Goal: Communication & Community: Answer question/provide support

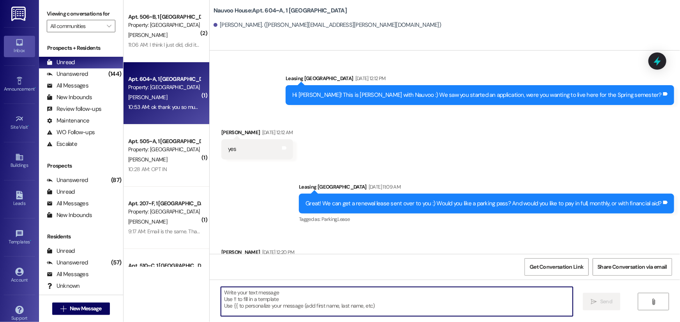
scroll to position [34877, 0]
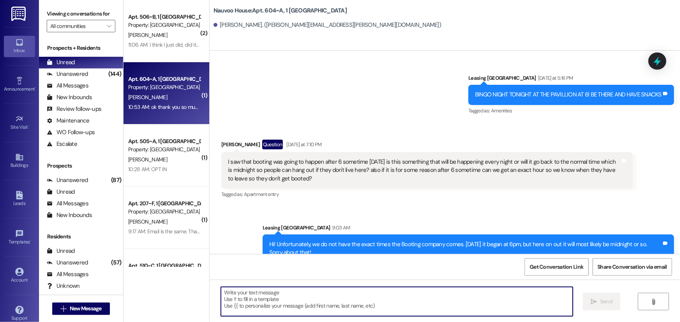
click at [347, 307] on textarea at bounding box center [397, 301] width 352 height 29
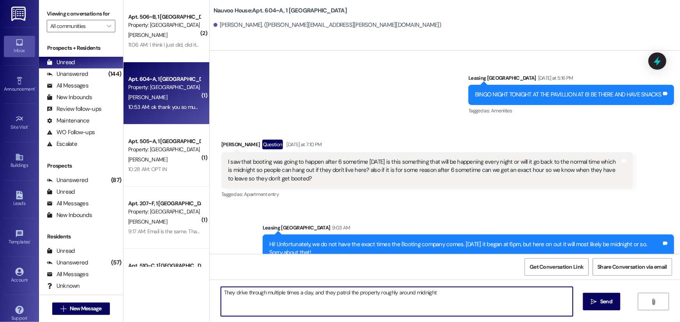
type textarea "They drive through multiple times a day, and they patrol the property roughly a…"
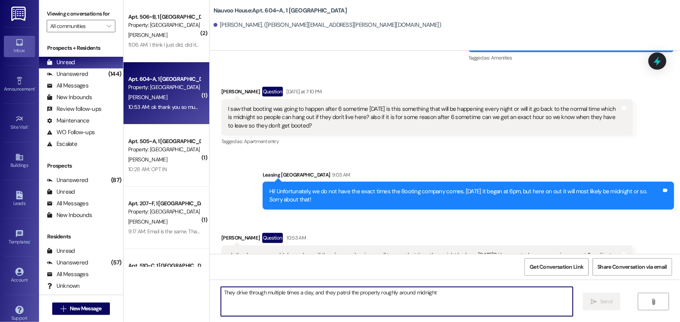
scroll to position [34931, 0]
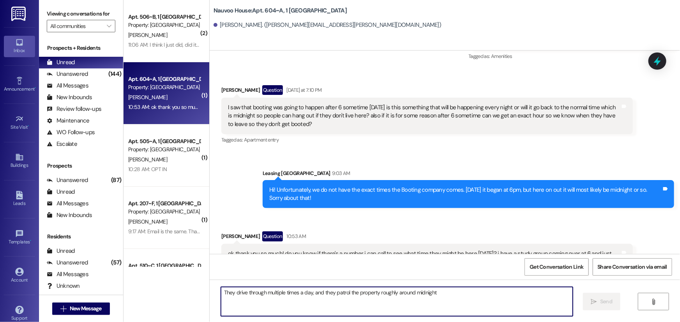
click at [269, 308] on textarea "They drive through multiple times a day, and they patrol the property roughly a…" at bounding box center [397, 301] width 352 height 29
type textarea "If your friends park in visitor parking, they should be good to go"
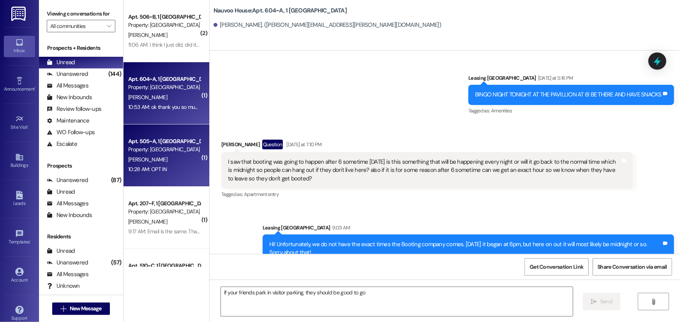
click at [153, 179] on div "Apt. 505~A, 1 Nauvoo House Property: [GEOGRAPHIC_DATA] [PERSON_NAME] 10:28 AM: …" at bounding box center [166, 156] width 86 height 62
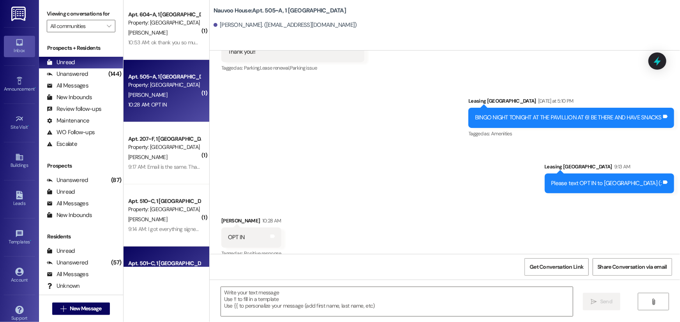
scroll to position [0, 0]
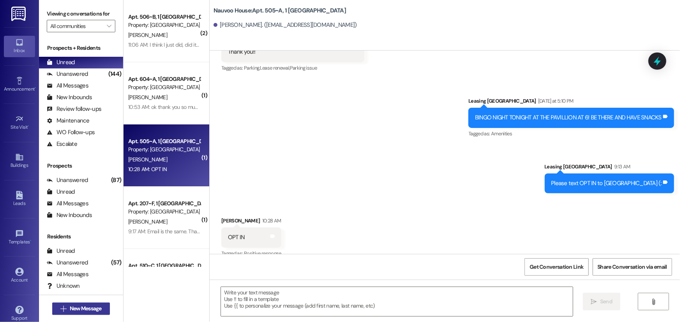
click at [70, 308] on span "New Message" at bounding box center [86, 309] width 32 height 8
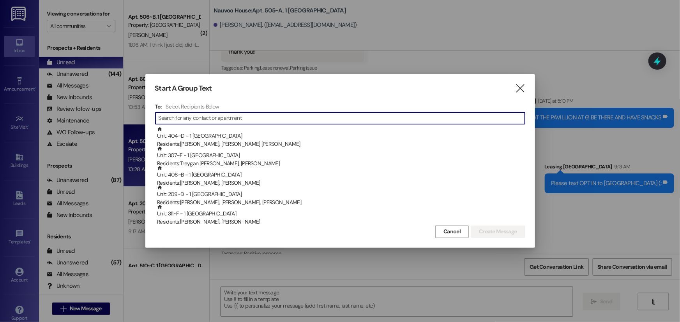
click at [267, 116] on input at bounding box center [341, 118] width 366 height 11
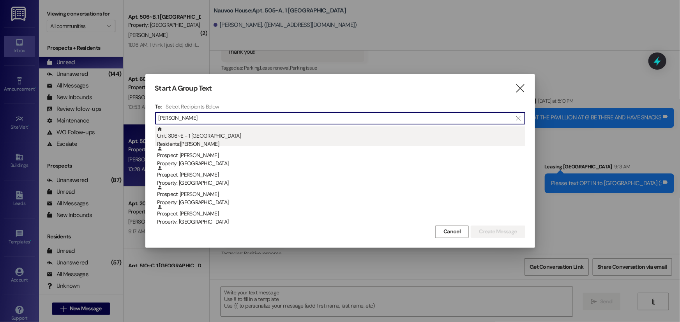
type input "[PERSON_NAME]"
click at [232, 129] on div "Unit: 306~E - 1 Nauvoo House Residents: [PERSON_NAME]" at bounding box center [341, 138] width 368 height 22
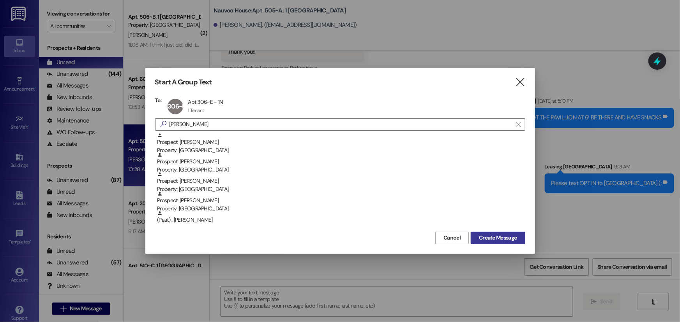
click at [518, 237] on span "Create Message" at bounding box center [497, 238] width 41 height 8
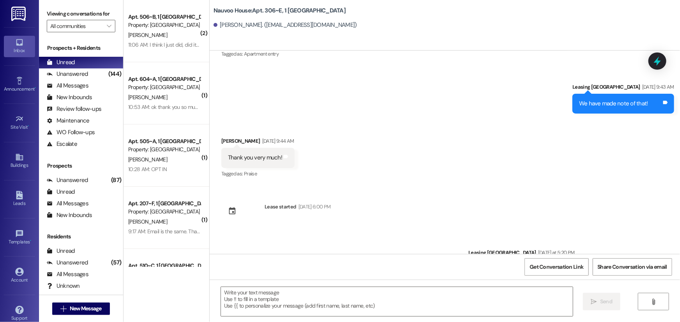
scroll to position [1474, 0]
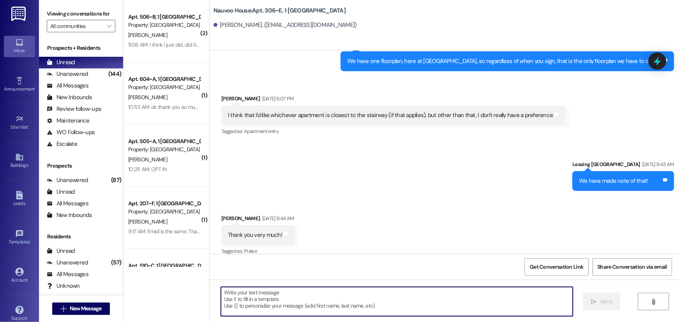
click at [246, 308] on textarea at bounding box center [397, 301] width 352 height 29
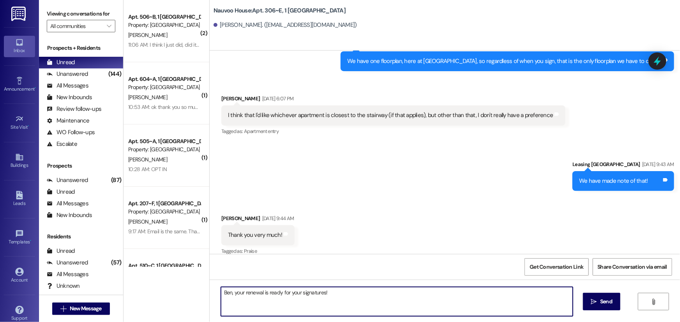
type textarea "Ben, your renewal is ready for your signatures!!"
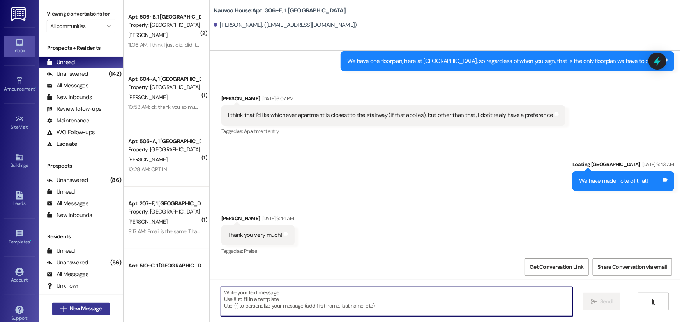
click at [90, 304] on button " New Message" at bounding box center [81, 309] width 58 height 12
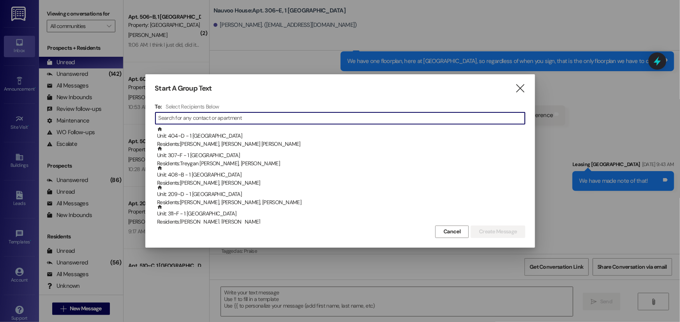
click at [199, 119] on input at bounding box center [341, 118] width 366 height 11
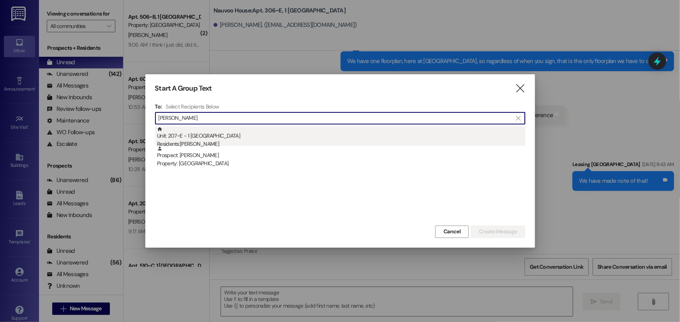
type input "[PERSON_NAME]"
click at [201, 136] on div "Unit: 207~E - 1 Nauvoo House Residents: [PERSON_NAME]" at bounding box center [341, 138] width 368 height 22
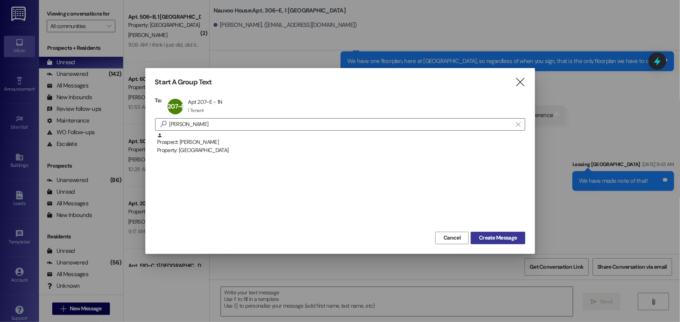
click at [480, 239] on span "Create Message" at bounding box center [498, 238] width 38 height 8
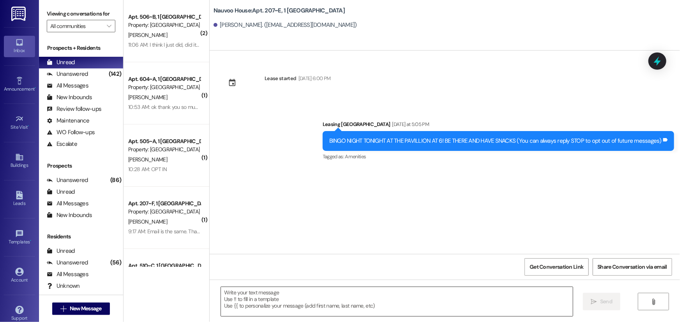
scroll to position [0, 0]
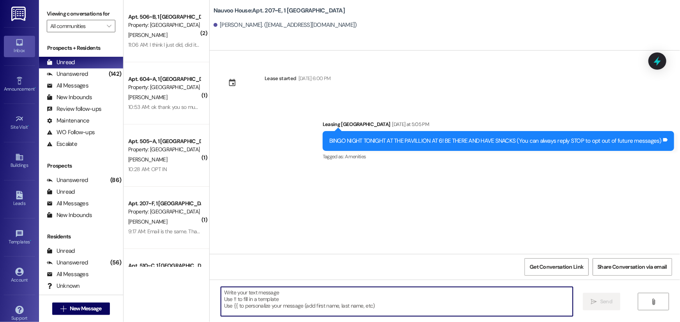
click at [260, 305] on textarea at bounding box center [397, 301] width 352 height 29
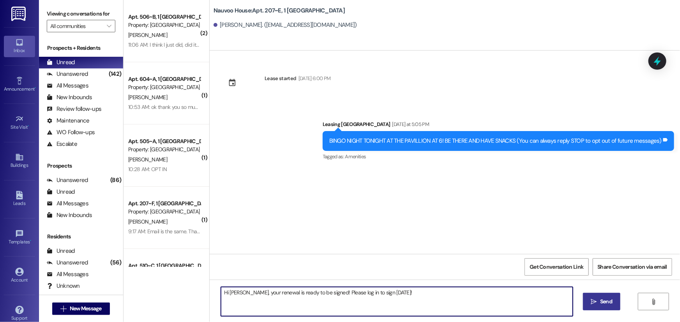
type textarea "Hi [PERSON_NAME], your renewal is ready to be signed! Please log in to sign [DA…"
click at [609, 303] on span "Send" at bounding box center [606, 302] width 12 height 8
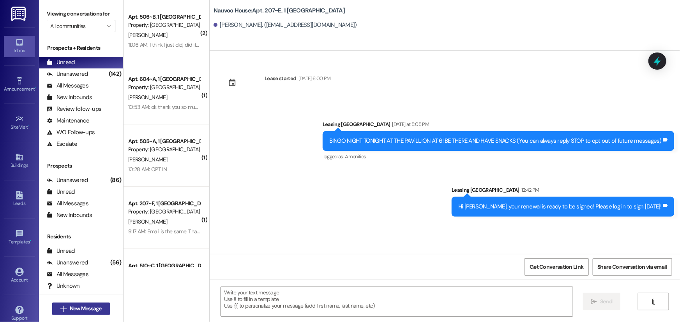
click at [88, 308] on span "New Message" at bounding box center [86, 309] width 32 height 8
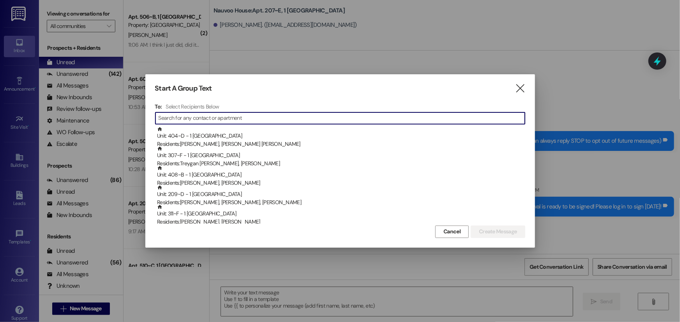
click at [218, 117] on input at bounding box center [341, 118] width 366 height 11
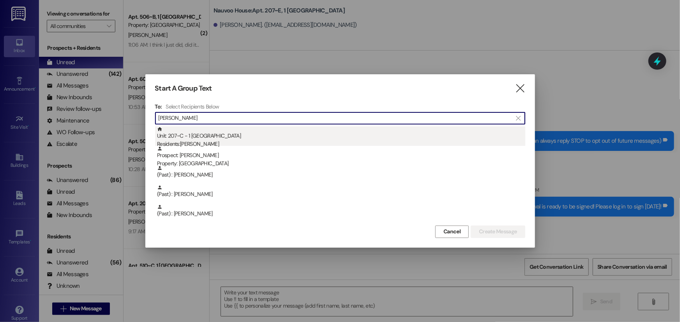
type input "[PERSON_NAME]"
click at [220, 143] on div "Residents: [PERSON_NAME]" at bounding box center [341, 144] width 368 height 8
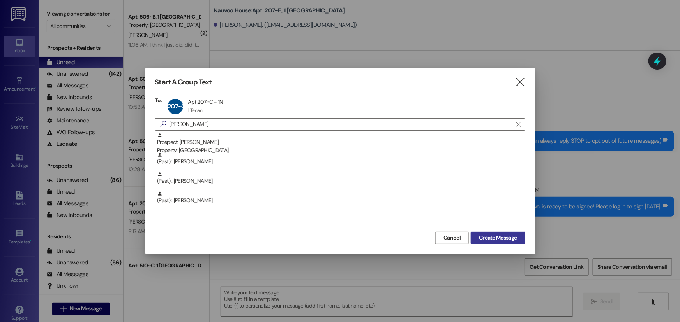
click at [505, 236] on span "Create Message" at bounding box center [498, 238] width 38 height 8
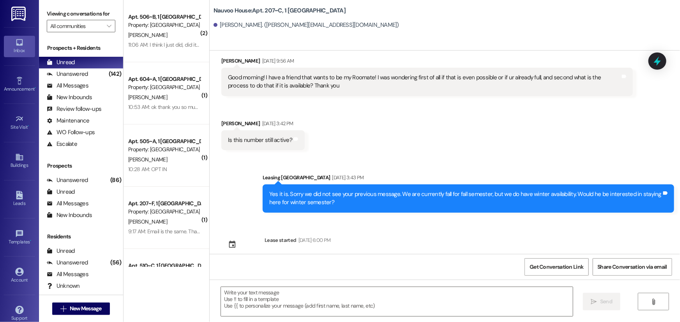
scroll to position [979, 0]
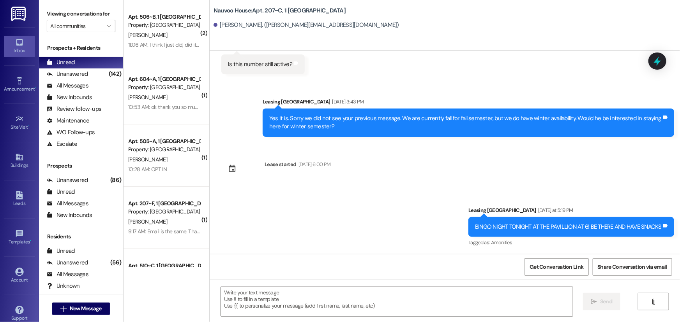
click at [252, 285] on div " Send " at bounding box center [445, 309] width 470 height 58
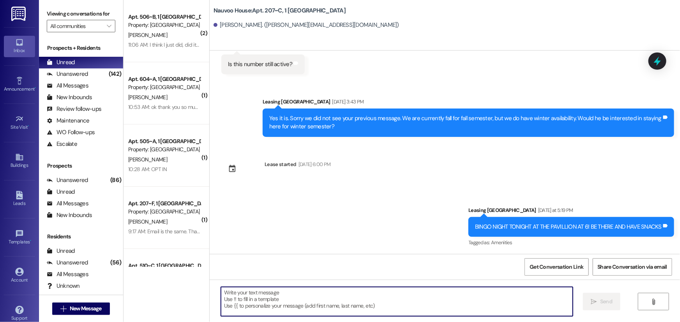
click at [250, 301] on textarea at bounding box center [397, 301] width 352 height 29
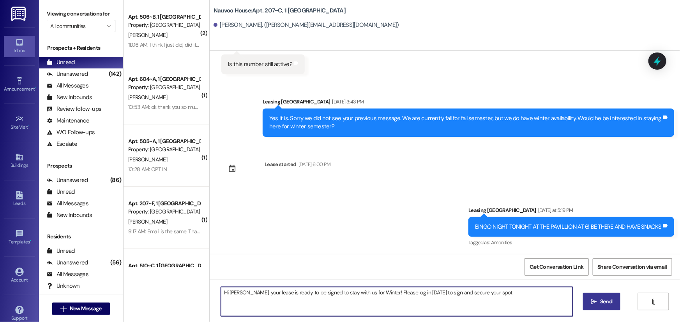
type textarea "Hi [PERSON_NAME], your lease is ready to be signed to stay with us for Winter! …"
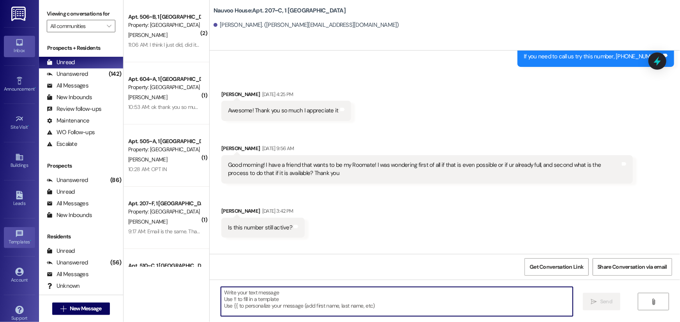
scroll to position [805, 0]
